Goal: Information Seeking & Learning: Compare options

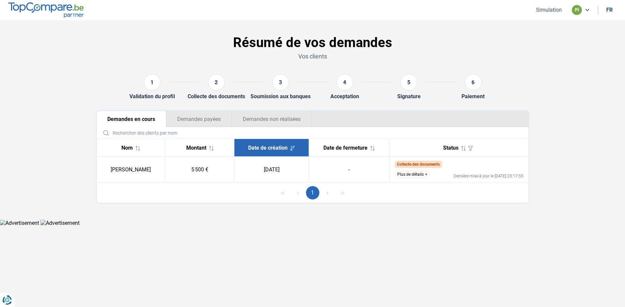
click at [404, 177] on button "Plus de détails" at bounding box center [412, 174] width 35 height 7
click at [417, 176] on button "Plus de détails" at bounding box center [412, 174] width 35 height 7
